Goal: Find specific page/section

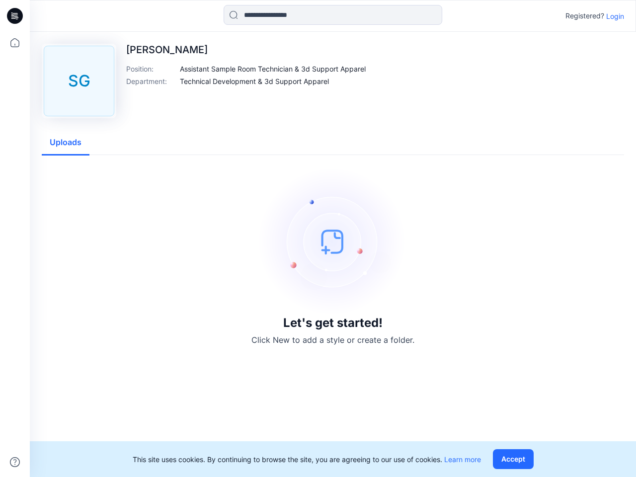
click at [318, 238] on img at bounding box center [332, 241] width 149 height 149
click at [15, 16] on icon at bounding box center [16, 16] width 4 height 0
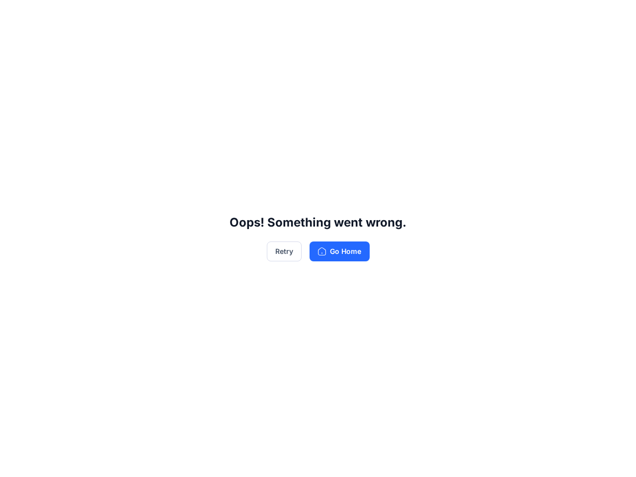
click at [15, 462] on div "Oops! Something went wrong. Retry Go Home" at bounding box center [318, 238] width 636 height 477
click at [333, 15] on div "Oops! Something went wrong. Retry Go Home" at bounding box center [318, 238] width 636 height 477
click at [615, 16] on div "Oops! Something went wrong. Retry Go Home" at bounding box center [318, 238] width 636 height 477
click at [273, 69] on div "Oops! Something went wrong. Retry Go Home" at bounding box center [318, 238] width 636 height 477
click at [254, 81] on div "Oops! Something went wrong. Retry Go Home" at bounding box center [318, 238] width 636 height 477
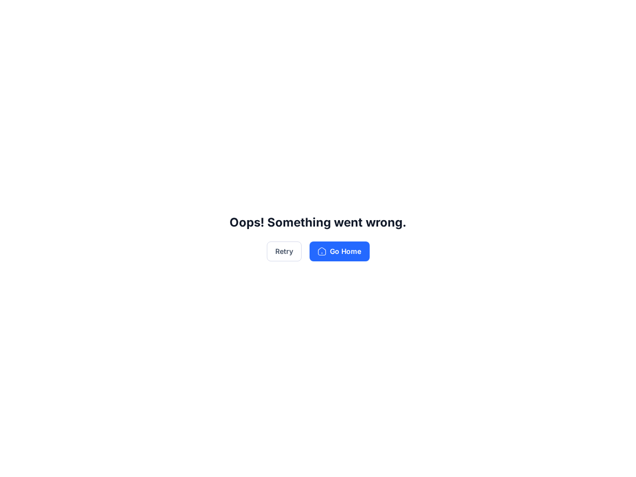
click at [66, 143] on div "Oops! Something went wrong. Retry Go Home" at bounding box center [318, 238] width 636 height 477
click at [515, 459] on div "Oops! Something went wrong. Retry Go Home" at bounding box center [318, 238] width 636 height 477
